Goal: Check status: Check status

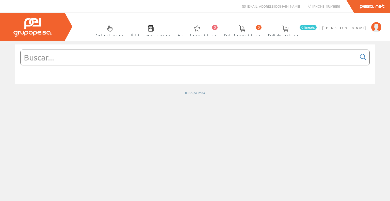
click at [288, 31] on span at bounding box center [285, 28] width 6 height 6
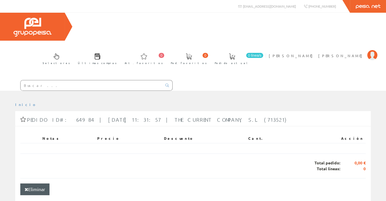
click at [346, 53] on span "[PERSON_NAME] [PERSON_NAME]" at bounding box center [317, 55] width 96 height 5
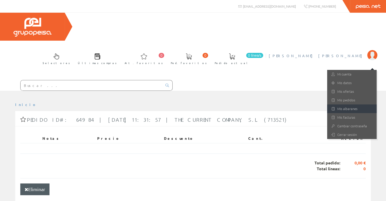
click at [346, 104] on link "Mis albaranes" at bounding box center [351, 108] width 49 height 9
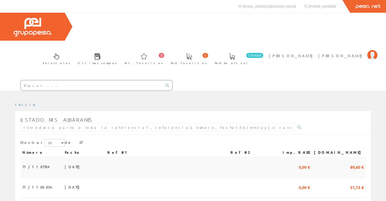
click at [39, 162] on span "71/1187784" at bounding box center [35, 166] width 27 height 9
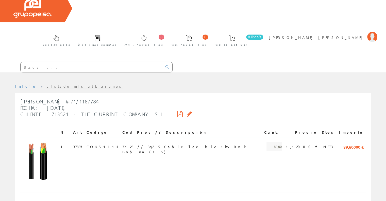
scroll to position [17, 0]
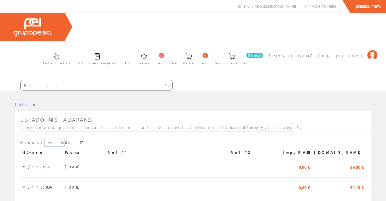
click at [349, 49] on link "[PERSON_NAME] [PERSON_NAME]" at bounding box center [323, 51] width 109 height 5
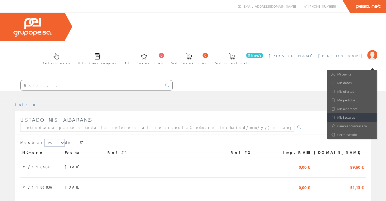
click at [345, 113] on link "Mis facturas" at bounding box center [351, 117] width 49 height 9
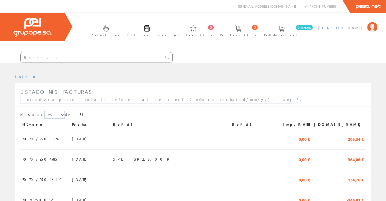
click at [341, 33] on li "[PERSON_NAME] Mi cuenta Mis datos Mis ofertas Mis pedidos Mis albaranes Mis fac…" at bounding box center [347, 31] width 61 height 20
click at [340, 27] on span "[PERSON_NAME] [PERSON_NAME]" at bounding box center [341, 27] width 46 height 5
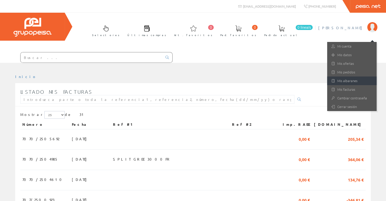
click at [350, 83] on link "Mis albaranes" at bounding box center [351, 80] width 49 height 9
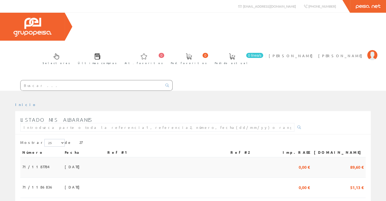
click at [355, 162] on span "89,60 €" at bounding box center [356, 166] width 13 height 9
